Goal: Navigation & Orientation: Find specific page/section

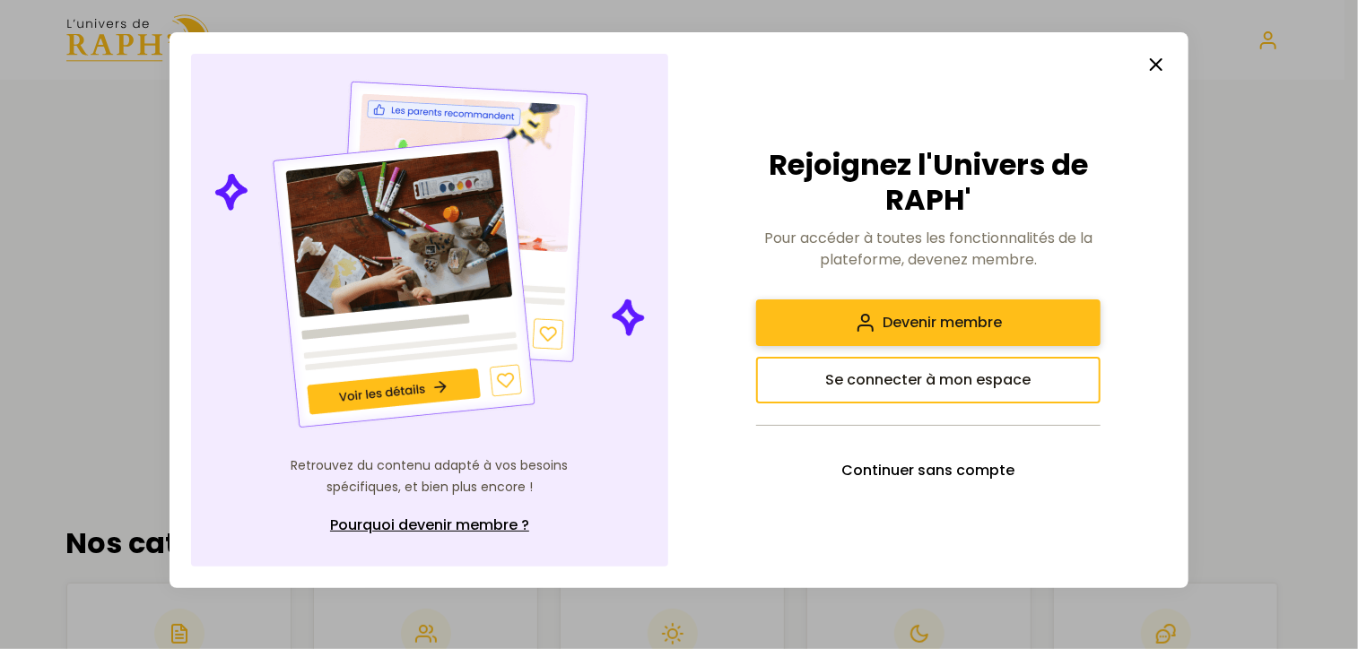
click at [949, 320] on span "Devenir membre" at bounding box center [942, 323] width 119 height 22
click at [903, 384] on span "Se connecter à mon espace" at bounding box center [928, 381] width 205 height 22
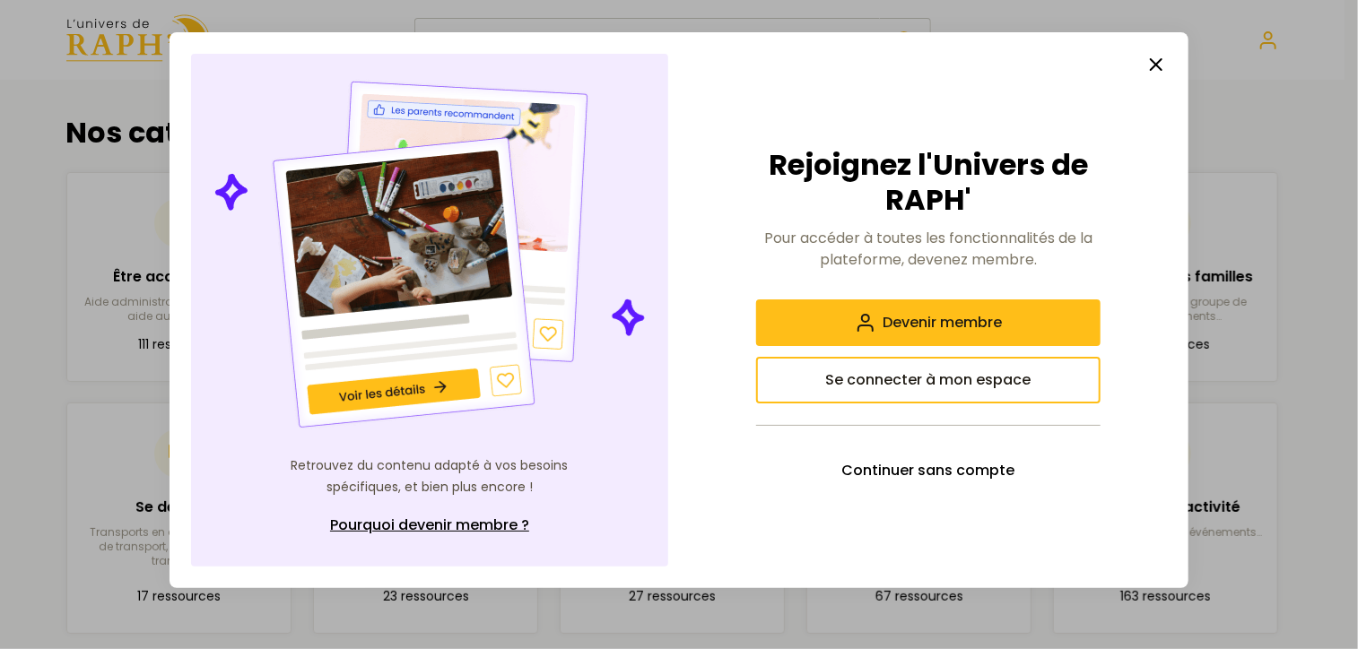
click at [1155, 64] on line "button" at bounding box center [1156, 64] width 11 height 11
